Goal: Task Accomplishment & Management: Use online tool/utility

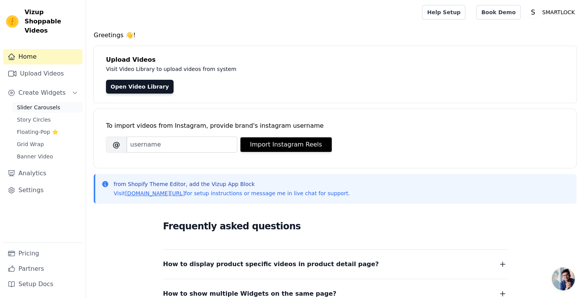
click at [25, 104] on span "Slider Carousels" at bounding box center [38, 108] width 43 height 8
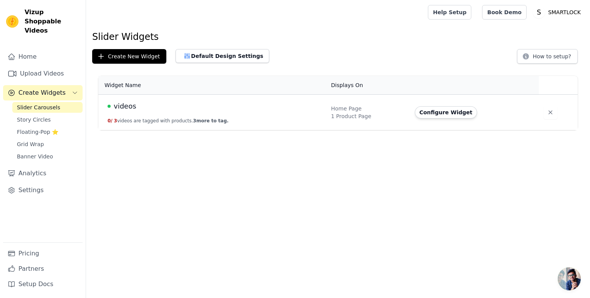
click at [330, 109] on td "Home Page 1 Product Page" at bounding box center [368, 113] width 84 height 36
click at [167, 123] on button "0 / 3 videos are tagged with products. 3 more to tag." at bounding box center [168, 121] width 121 height 6
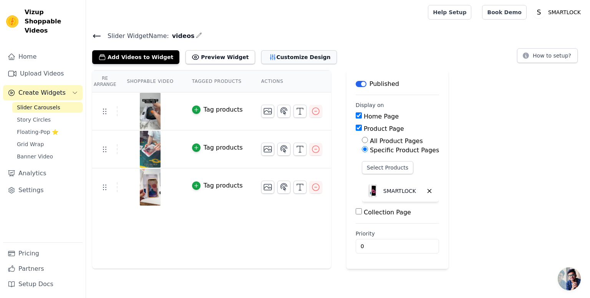
click at [277, 57] on button "Customize Design" at bounding box center [299, 57] width 76 height 14
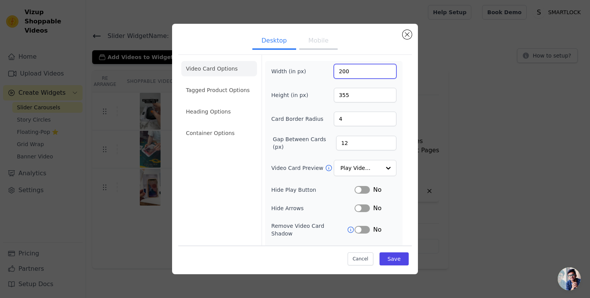
click at [340, 70] on input "200" at bounding box center [365, 71] width 63 height 15
click at [337, 70] on input "200" at bounding box center [365, 71] width 63 height 15
type input "500"
click at [343, 93] on input "355" at bounding box center [365, 95] width 63 height 15
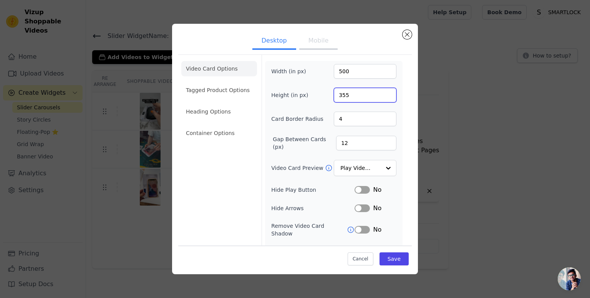
click at [338, 91] on input "355" at bounding box center [365, 95] width 63 height 15
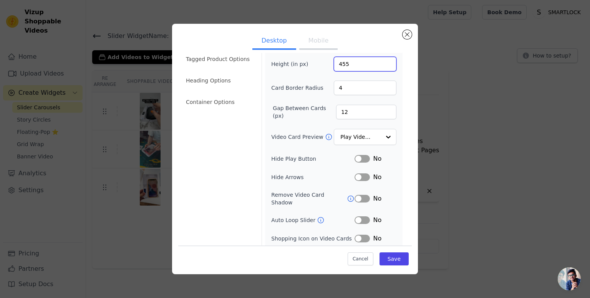
scroll to position [31, 0]
type input "455"
click at [347, 79] on div "Width (in px) 500 Height (in px) 455 Card Border Radius 4 Gap Between Cards (px…" at bounding box center [333, 147] width 125 height 229
click at [387, 263] on button "Save" at bounding box center [393, 258] width 29 height 13
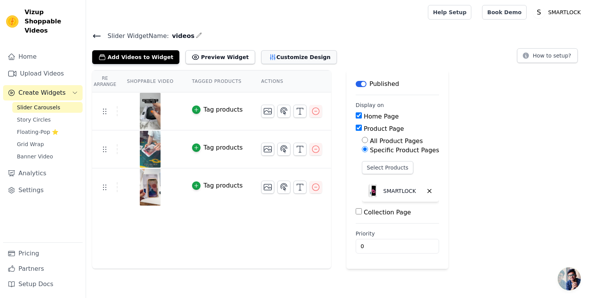
click at [267, 60] on button "Customize Design" at bounding box center [299, 57] width 76 height 14
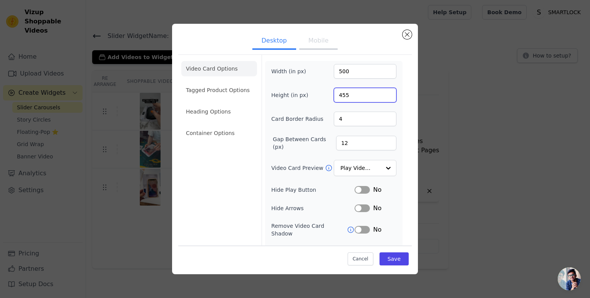
click at [339, 96] on input "455" at bounding box center [365, 95] width 63 height 15
type input "355"
click at [394, 260] on button "Save" at bounding box center [393, 258] width 29 height 13
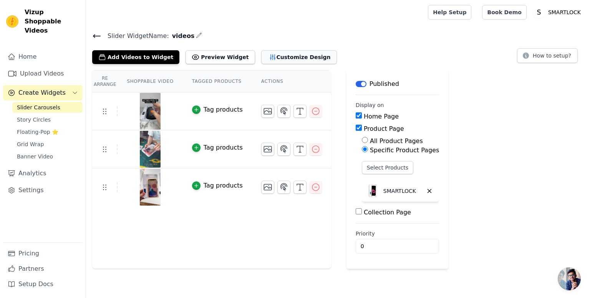
click at [268, 60] on button "Customize Design" at bounding box center [299, 57] width 76 height 14
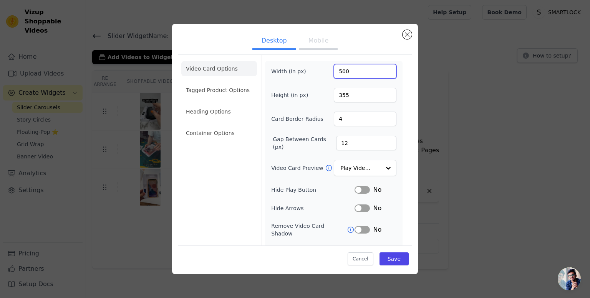
click at [337, 69] on input "500" at bounding box center [365, 71] width 63 height 15
type input "400"
click at [394, 261] on button "Save" at bounding box center [393, 258] width 29 height 13
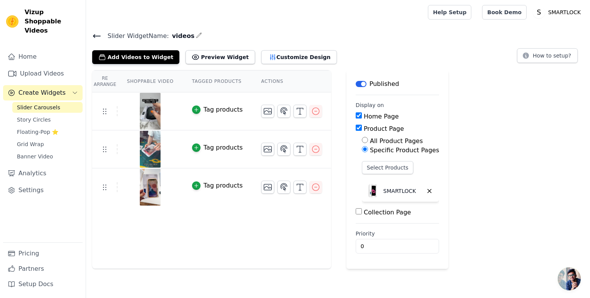
click at [282, 43] on div "Slider Widget Name: videos Add Videos to Widget Preview Widget Customize Design…" at bounding box center [338, 47] width 504 height 33
click at [275, 52] on button "Customize Design" at bounding box center [299, 57] width 76 height 14
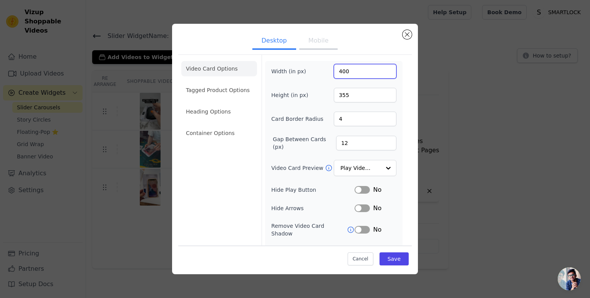
click at [338, 73] on input "400" at bounding box center [365, 71] width 63 height 15
type input "500"
click at [389, 261] on button "Save" at bounding box center [393, 258] width 29 height 13
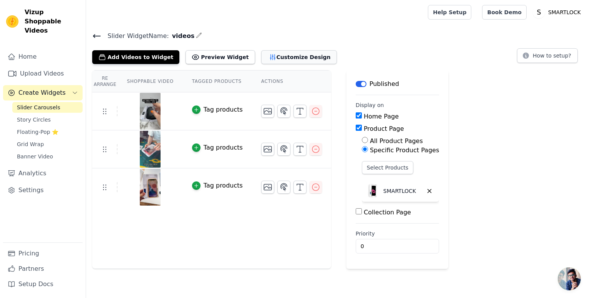
click at [270, 57] on button "Customize Design" at bounding box center [299, 57] width 76 height 14
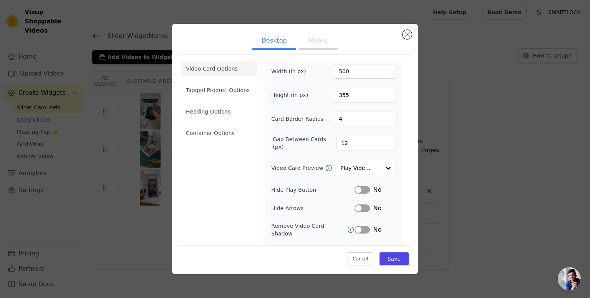
click at [313, 52] on ul "Desktop Mobile" at bounding box center [294, 41] width 233 height 23
click at [319, 44] on button "Mobile" at bounding box center [318, 41] width 38 height 17
click at [268, 43] on button "Desktop" at bounding box center [274, 41] width 44 height 17
click at [335, 67] on input "500" at bounding box center [365, 71] width 63 height 15
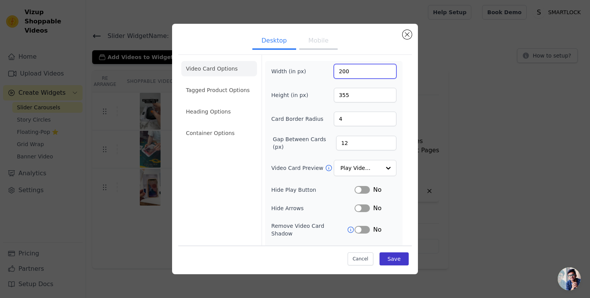
type input "200"
click at [387, 255] on button "Save" at bounding box center [393, 258] width 29 height 13
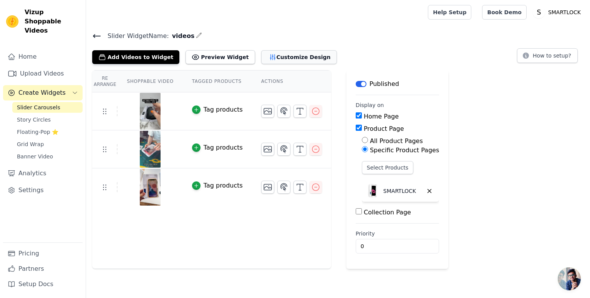
click at [272, 62] on button "Customize Design" at bounding box center [299, 57] width 76 height 14
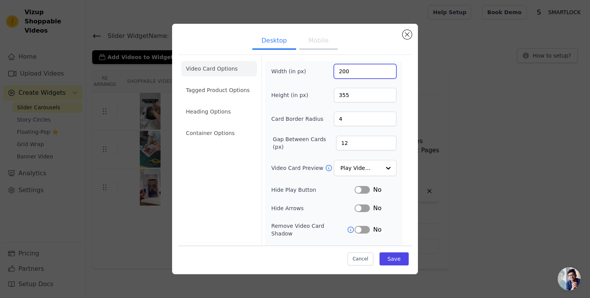
click at [342, 75] on input "200" at bounding box center [365, 71] width 63 height 15
type input "250"
click at [387, 264] on button "Save" at bounding box center [393, 258] width 29 height 13
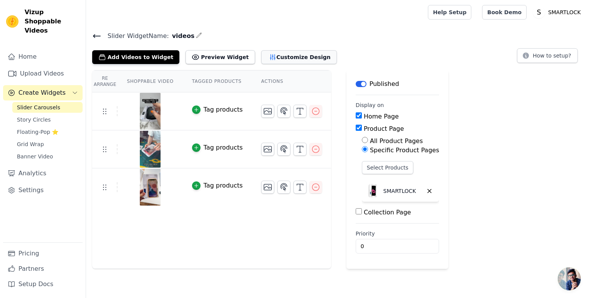
click at [270, 60] on button "Customize Design" at bounding box center [299, 57] width 76 height 14
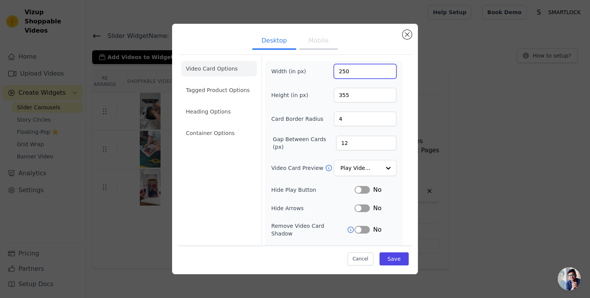
click at [338, 70] on input "250" at bounding box center [365, 71] width 63 height 15
type input "200"
click at [388, 255] on button "Save" at bounding box center [393, 258] width 29 height 13
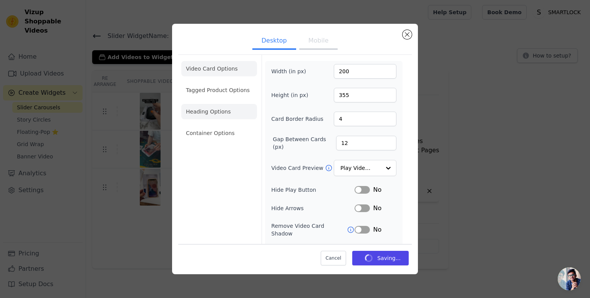
click at [220, 109] on li "Heading Options" at bounding box center [219, 111] width 76 height 15
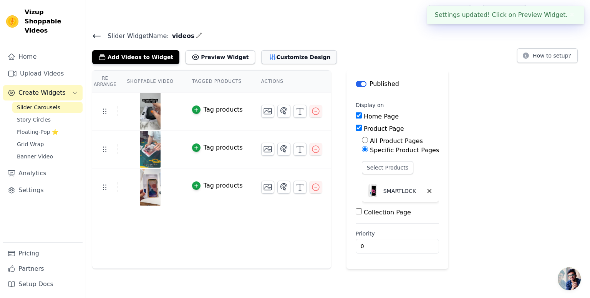
click at [274, 56] on button "Customize Design" at bounding box center [299, 57] width 76 height 14
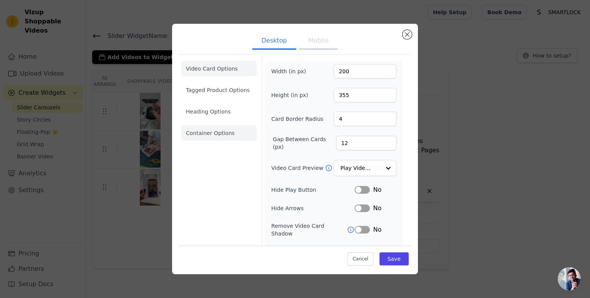
click at [211, 139] on li "Container Options" at bounding box center [219, 133] width 76 height 15
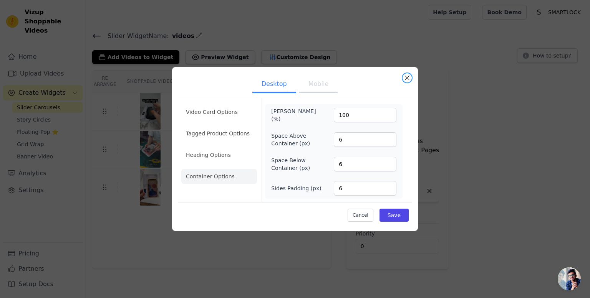
click at [405, 75] on button "Close modal" at bounding box center [406, 77] width 9 height 9
